Goal: Use online tool/utility

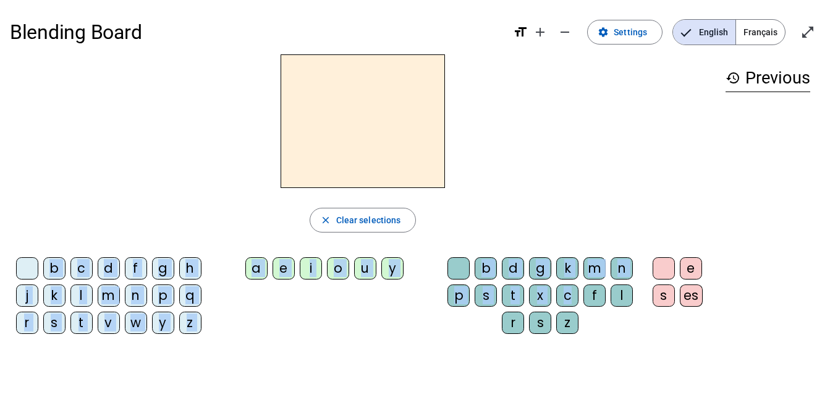
drag, startPoint x: 574, startPoint y: 294, endPoint x: 418, endPoint y: 161, distance: 205.1
click at [418, 161] on div "close Clear selections b c d f g h j k l m n p q r s t v w y z a e i o u y b d …" at bounding box center [363, 198] width 706 height 289
click at [569, 247] on div "close Clear selections b c d f g h j k l m n p q r s t v w y z a e i o u y b d …" at bounding box center [363, 198] width 706 height 289
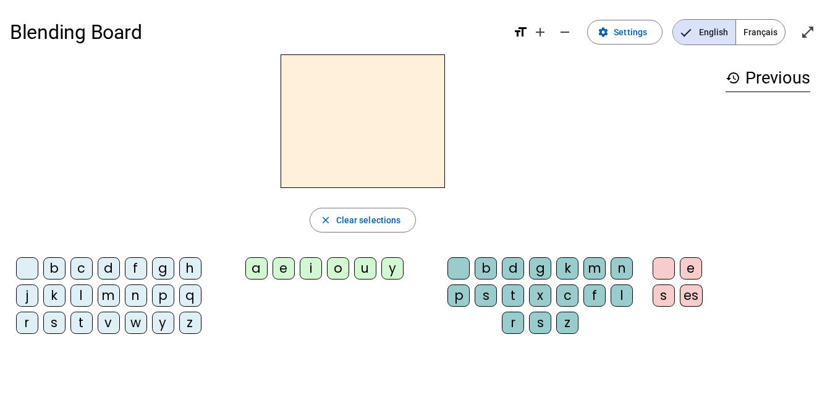
click at [561, 292] on div "c" at bounding box center [567, 295] width 22 height 22
click at [249, 266] on div "a" at bounding box center [256, 268] width 22 height 22
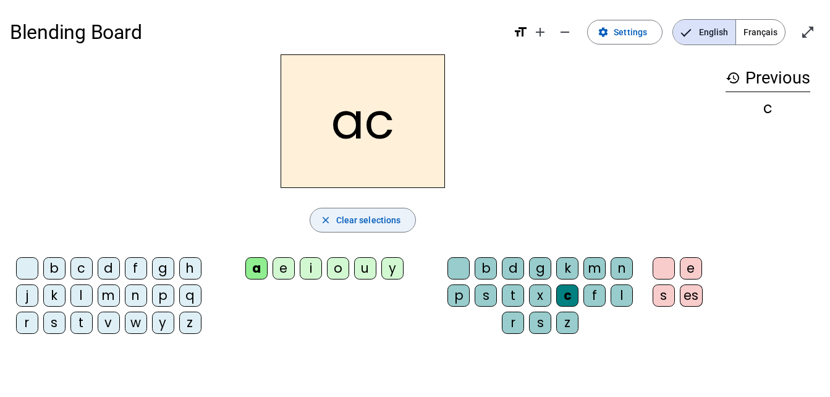
click at [347, 213] on span "Clear selections" at bounding box center [368, 220] width 65 height 15
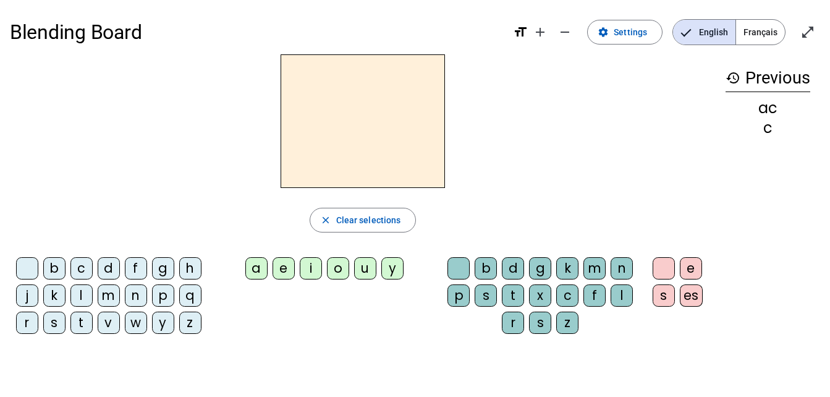
click at [261, 263] on div "a" at bounding box center [256, 268] width 22 height 22
click at [569, 295] on div "c" at bounding box center [567, 295] width 22 height 22
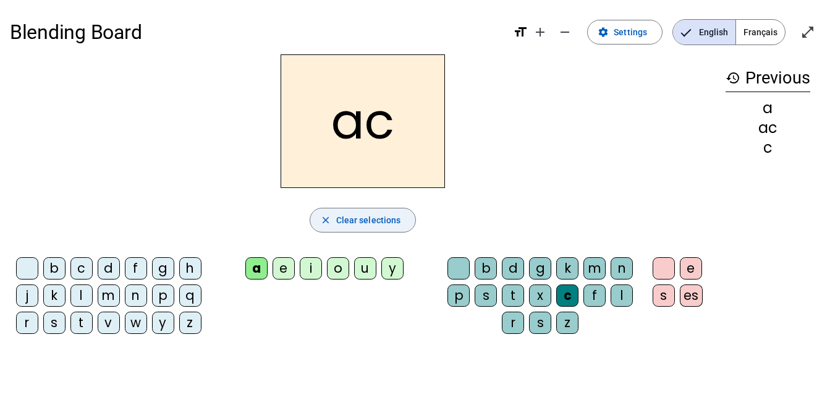
click at [355, 219] on span "Clear selections" at bounding box center [368, 220] width 65 height 15
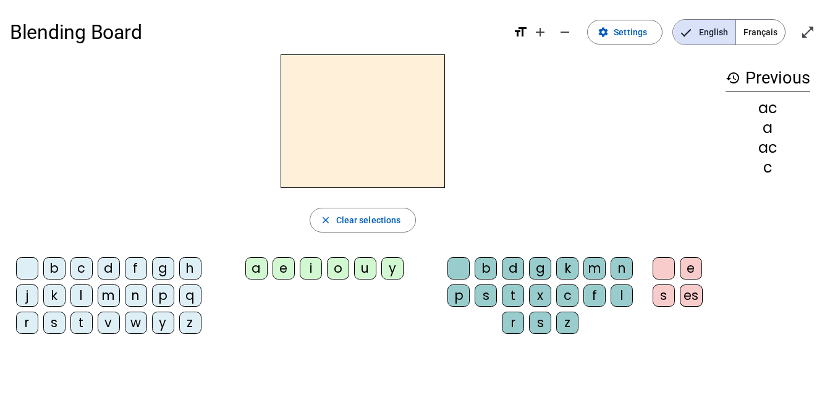
click at [566, 292] on div "c" at bounding box center [567, 295] width 22 height 22
click at [258, 266] on div "a" at bounding box center [256, 268] width 22 height 22
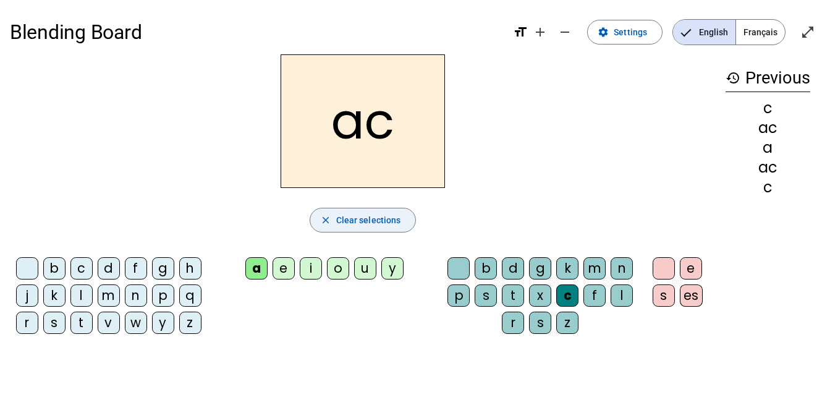
click at [383, 216] on span "Clear selections" at bounding box center [368, 220] width 65 height 15
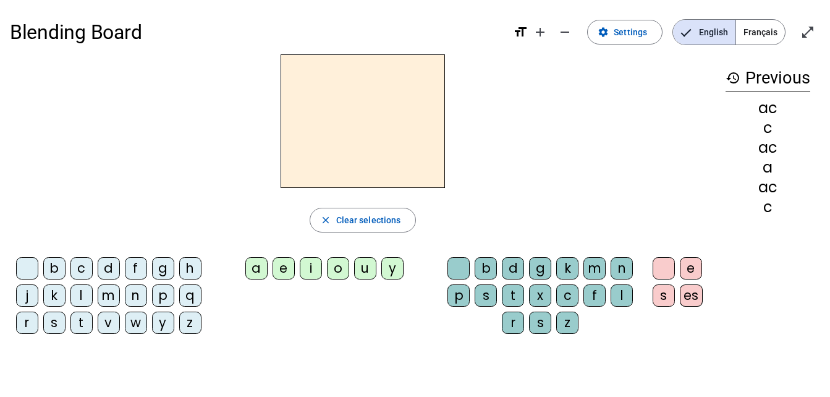
click at [763, 28] on span "Français" at bounding box center [760, 32] width 49 height 25
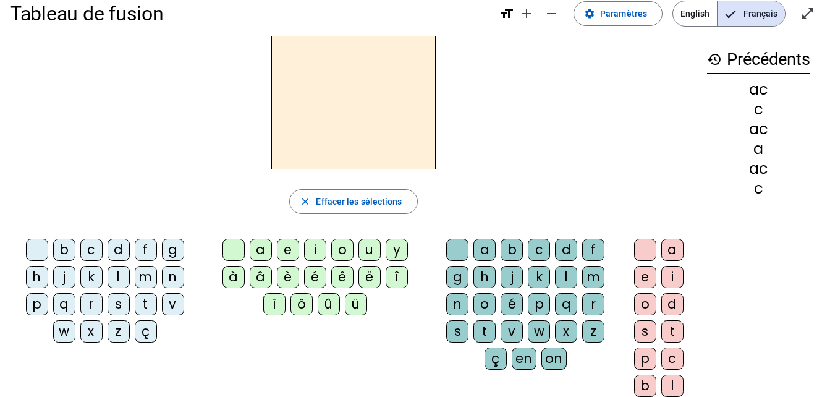
scroll to position [25, 0]
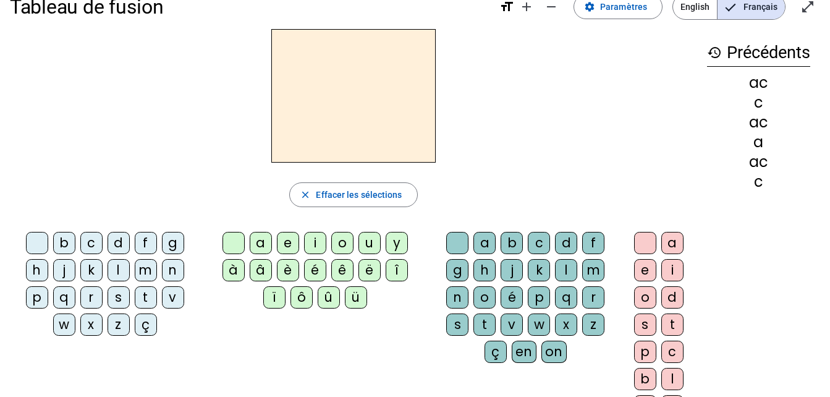
click at [538, 243] on div "c" at bounding box center [539, 243] width 22 height 22
click at [261, 246] on div "a" at bounding box center [261, 243] width 22 height 22
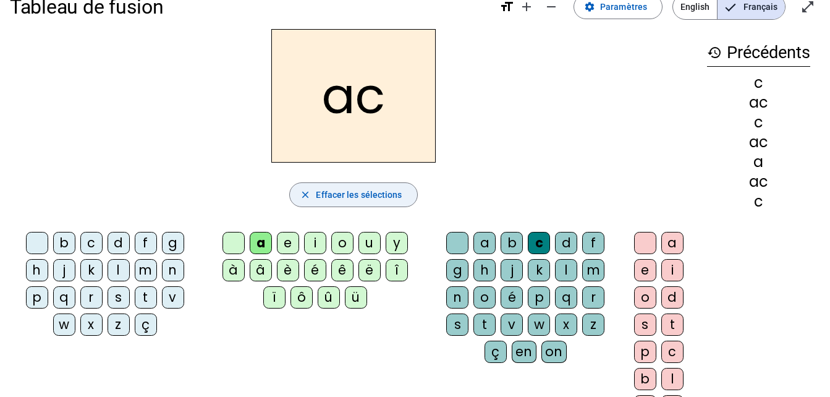
click at [353, 187] on span "Effacer les sélections" at bounding box center [359, 194] width 86 height 15
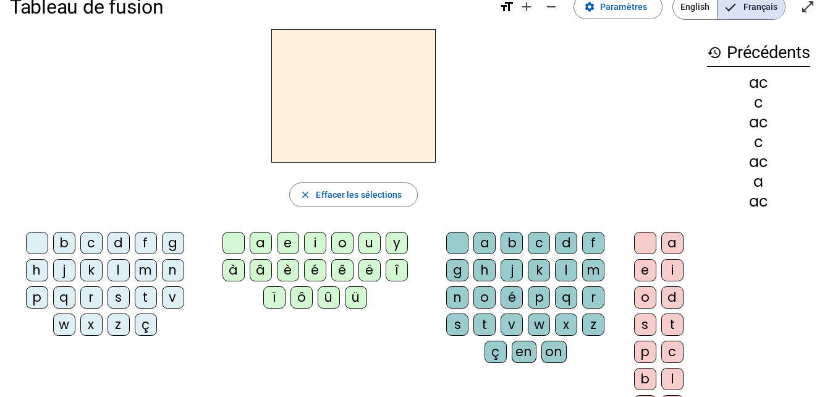
click at [146, 327] on div "ç" at bounding box center [146, 324] width 22 height 22
click at [255, 241] on div "a" at bounding box center [261, 243] width 22 height 22
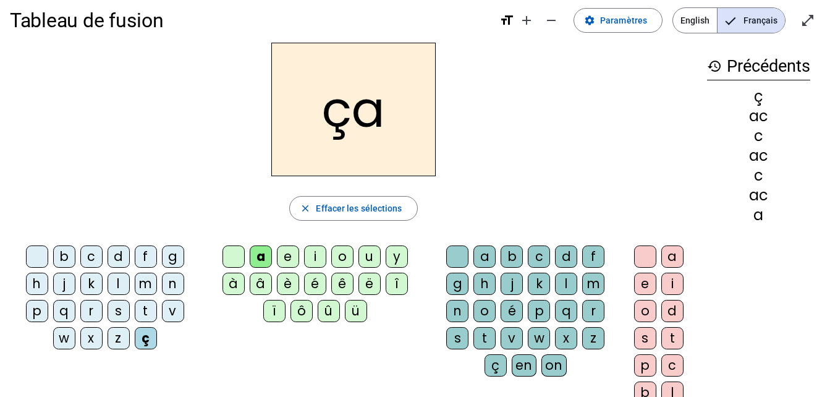
scroll to position [15, 0]
